Goal: Transaction & Acquisition: Purchase product/service

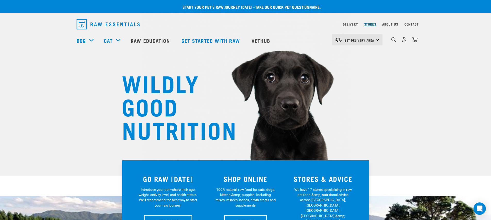
click at [370, 25] on link "Stores" at bounding box center [370, 24] width 12 height 2
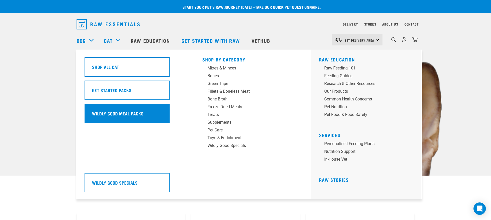
click at [140, 110] on h5 "Wildly Good Meal Packs" at bounding box center [118, 113] width 52 height 7
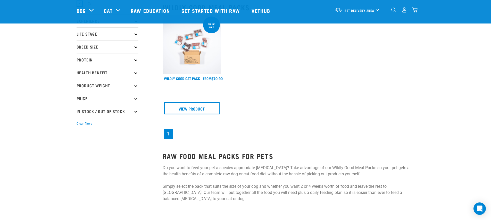
scroll to position [61, 0]
click at [198, 42] on img at bounding box center [192, 45] width 59 height 59
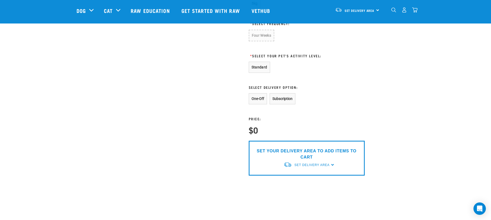
scroll to position [269, 0]
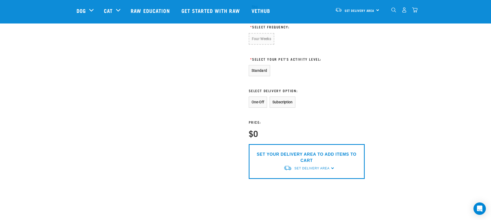
click at [331, 166] on div "SET YOUR DELIVERY AREA TO ADD ITEMS TO CART Set Delivery Area North Island Sout…" at bounding box center [307, 161] width 116 height 35
click at [332, 168] on div "SET YOUR DELIVERY AREA TO ADD ITEMS TO CART Set Delivery Area North Island Sout…" at bounding box center [307, 161] width 116 height 35
click at [315, 168] on span "Set Delivery Area" at bounding box center [312, 168] width 35 height 4
click at [299, 178] on link "[GEOGRAPHIC_DATA]" at bounding box center [309, 180] width 51 height 9
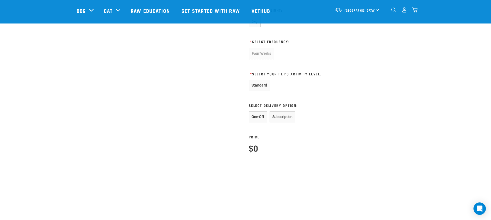
scroll to position [258, 0]
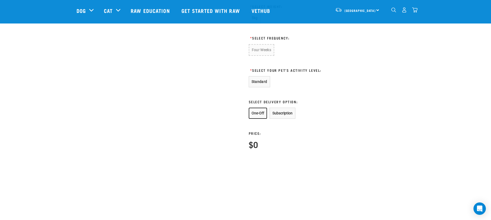
click at [258, 113] on button "One-Off" at bounding box center [258, 113] width 18 height 11
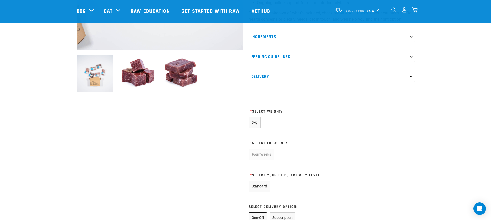
scroll to position [193, 0]
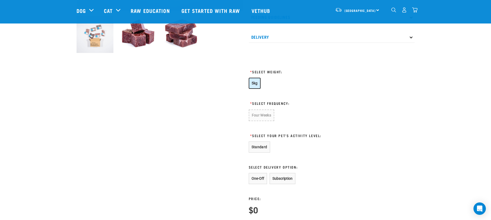
click at [253, 83] on span "5kg" at bounding box center [255, 83] width 6 height 4
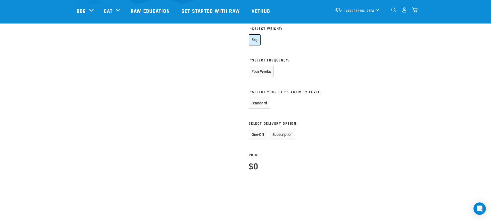
scroll to position [207, 0]
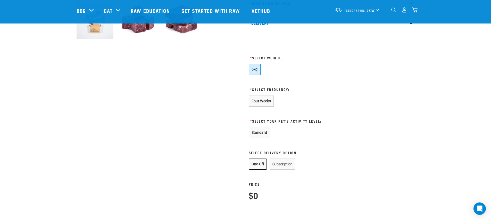
click at [256, 163] on button "One-Off" at bounding box center [258, 163] width 18 height 11
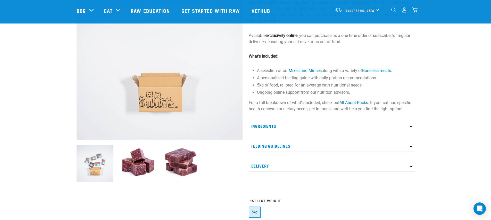
scroll to position [0, 0]
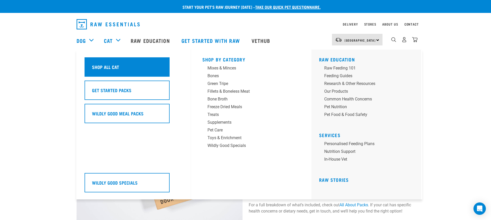
click at [119, 66] on div "Shop All Cat" at bounding box center [127, 66] width 85 height 19
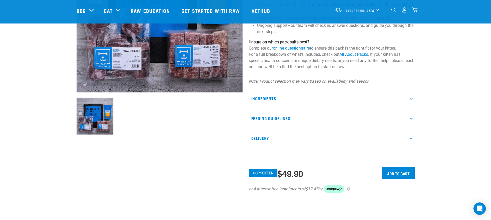
scroll to position [130, 0]
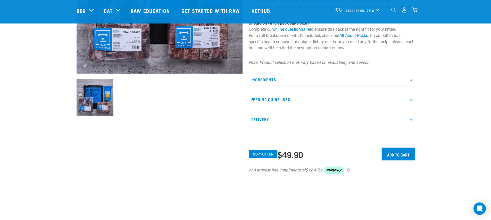
click at [393, 152] on input "Add to cart" at bounding box center [398, 154] width 33 height 12
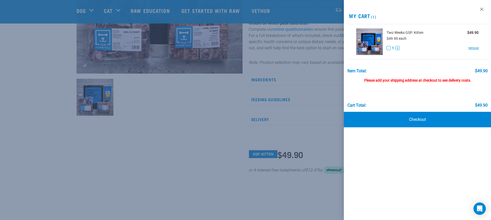
click at [195, 142] on div at bounding box center [245, 110] width 491 height 220
